Goal: Information Seeking & Learning: Learn about a topic

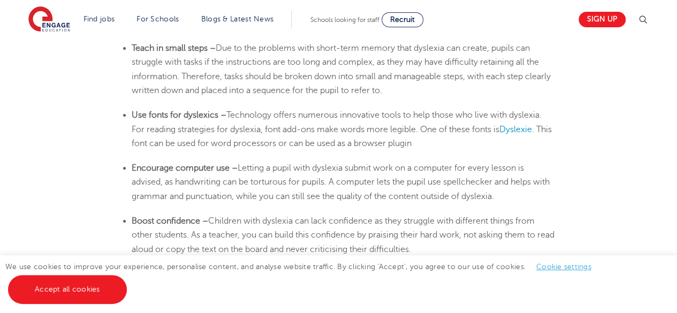
scroll to position [1843, 0]
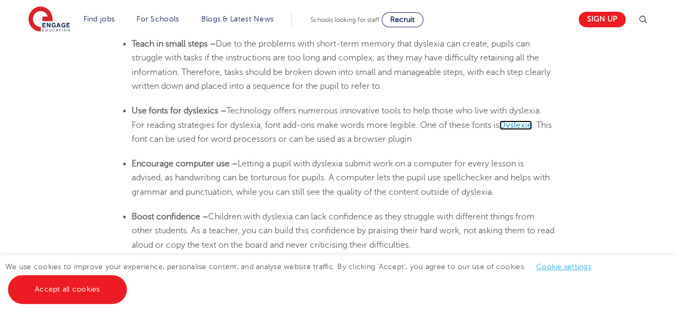
click at [524, 124] on span "Dyslexie" at bounding box center [515, 125] width 33 height 10
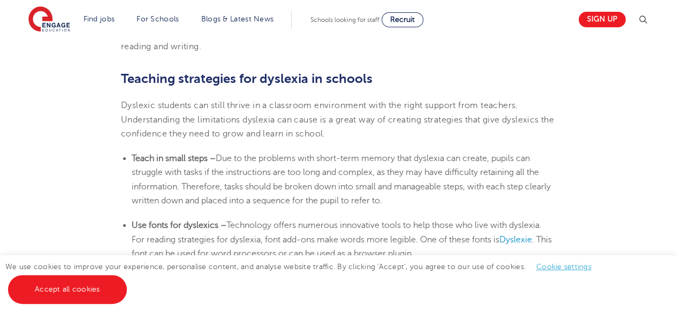
scroll to position [1715, 0]
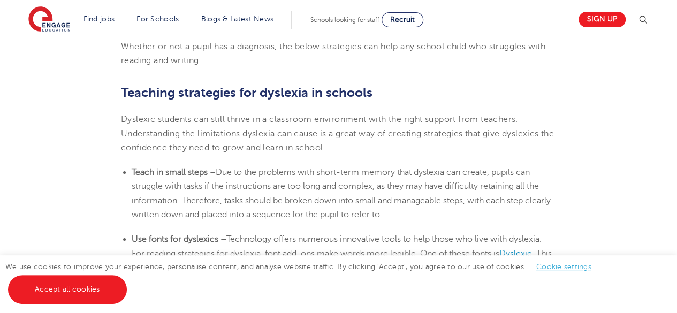
click at [125, 90] on b "Teaching strategies for dyslexia in schools" at bounding box center [246, 92] width 251 height 15
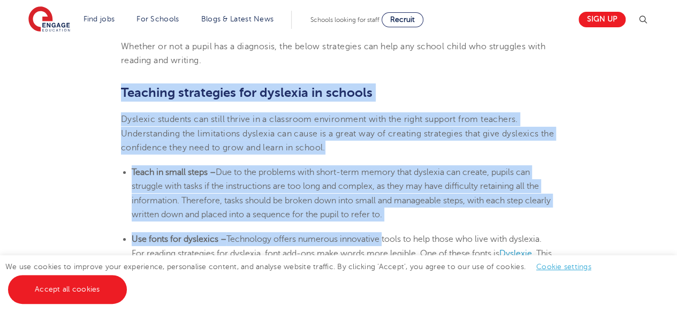
drag, startPoint x: 125, startPoint y: 90, endPoint x: 374, endPoint y: 228, distance: 285.1
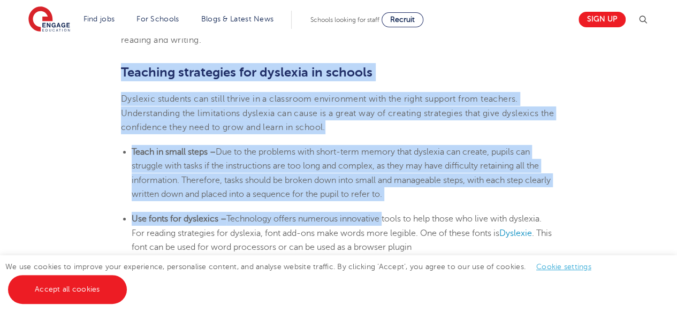
scroll to position [1744, 0]
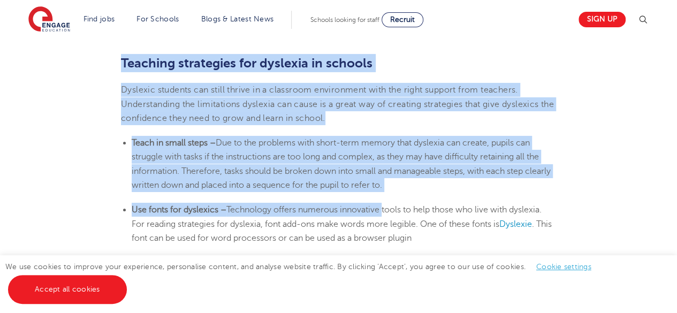
click at [136, 62] on b "Teaching strategies for dyslexia in schools" at bounding box center [246, 63] width 251 height 15
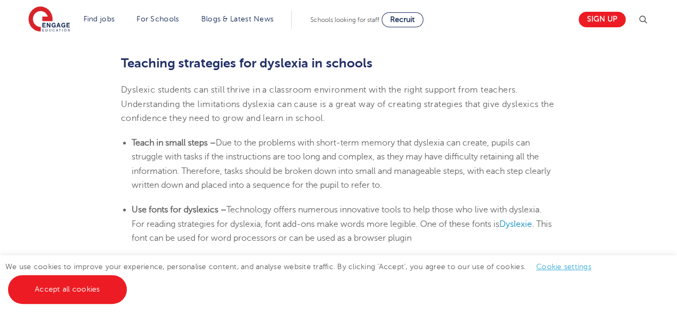
drag, startPoint x: 122, startPoint y: 59, endPoint x: 414, endPoint y: 183, distance: 317.3
copy section "Teaching strategies for [MEDICAL_DATA] in schools Dyslexic students can still t…"
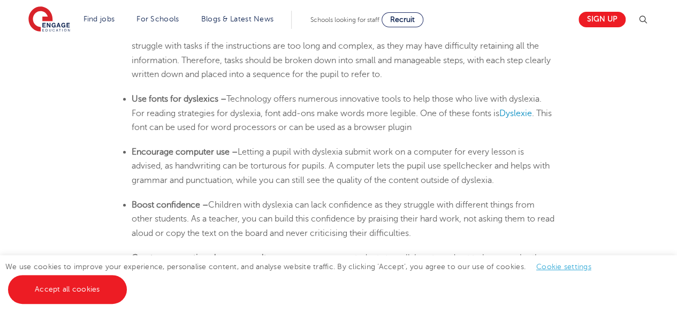
scroll to position [1859, 0]
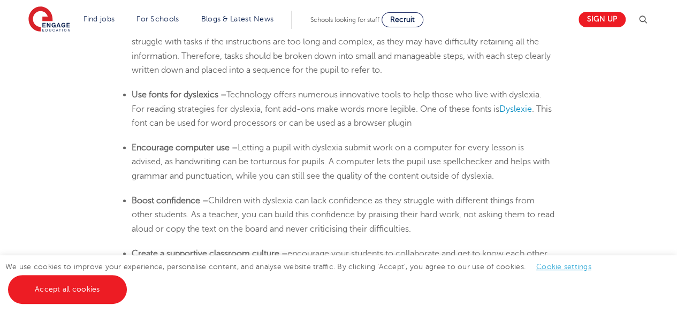
click at [133, 96] on b "Use fonts for dyslexics –" at bounding box center [179, 95] width 95 height 10
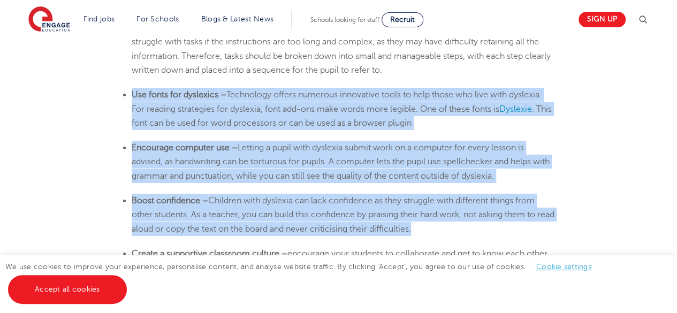
drag, startPoint x: 133, startPoint y: 96, endPoint x: 437, endPoint y: 226, distance: 331.1
copy section "Use fonts for dyslexics – Technology offers numerous innovative tools to help t…"
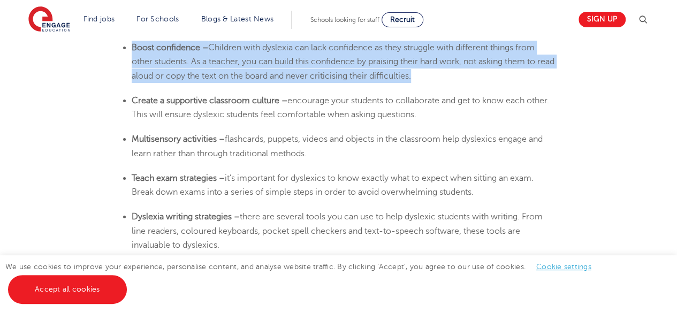
scroll to position [2005, 0]
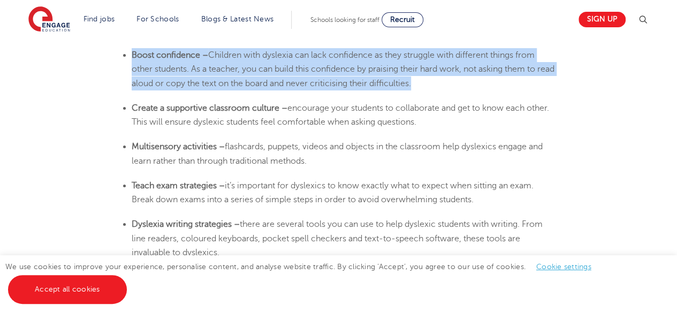
click at [131, 105] on ul "Create a supportive classroom culture – encourage your students to collaborate …" at bounding box center [338, 115] width 435 height 28
drag, startPoint x: 131, startPoint y: 105, endPoint x: 475, endPoint y: 201, distance: 357.6
copy section "Create a supportive classroom culture – encourage your students to collaborate …"
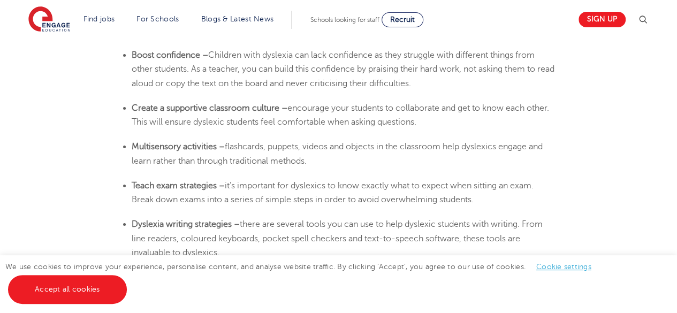
drag, startPoint x: 676, startPoint y: 183, endPoint x: 676, endPoint y: 191, distance: 7.5
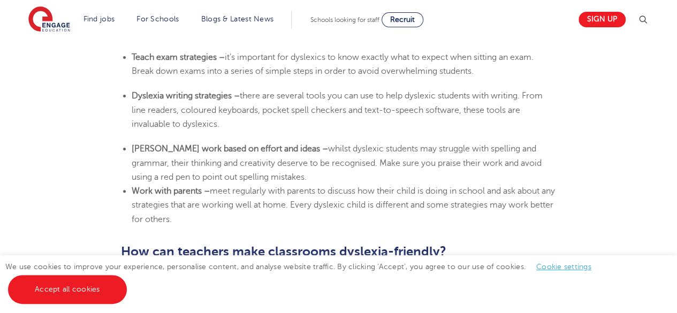
scroll to position [2147, 0]
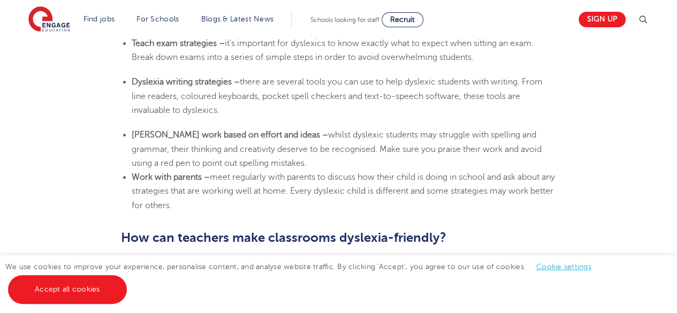
drag, startPoint x: 133, startPoint y: 83, endPoint x: 204, endPoint y: 208, distance: 144.2
copy section "[MEDICAL_DATA] writing strategies – there are several tools you can use to help…"
